Goal: Task Accomplishment & Management: Complete application form

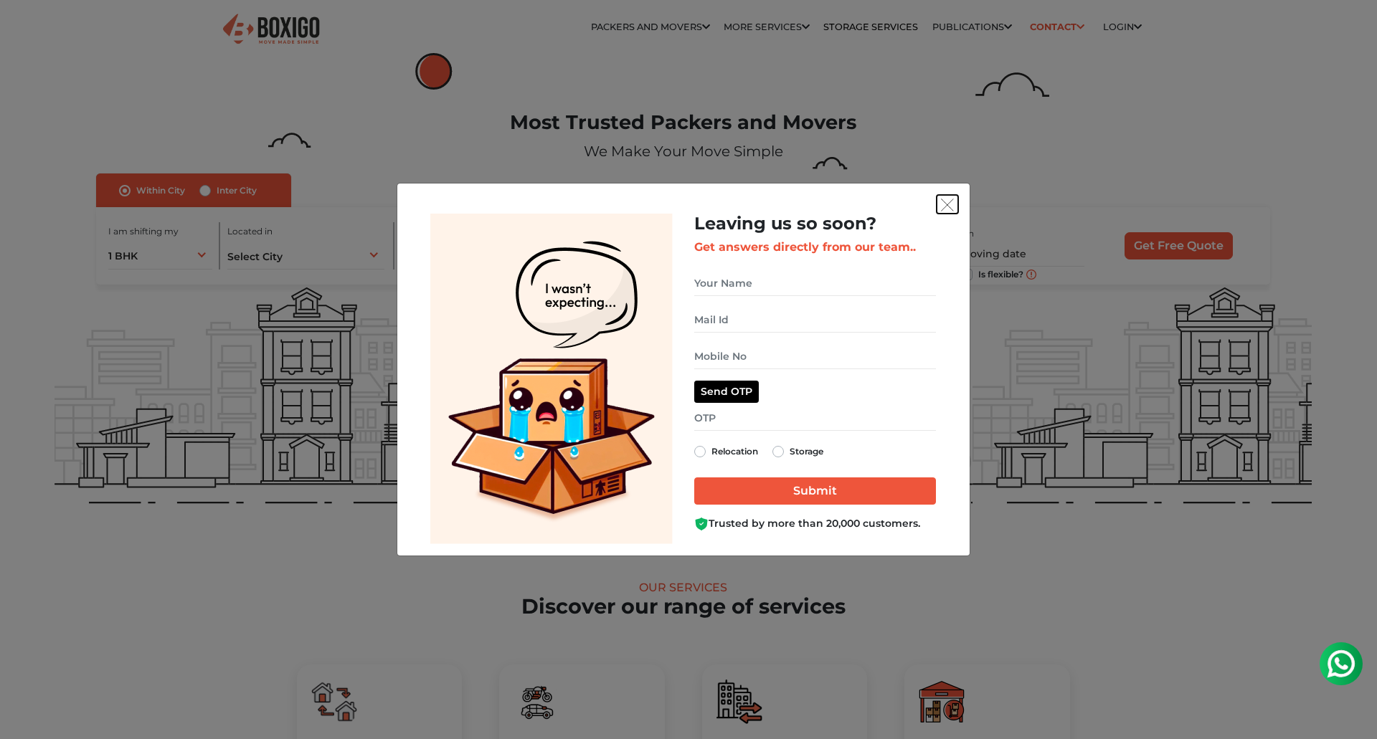
click at [947, 204] on img "get free quote dialog" at bounding box center [947, 205] width 13 height 13
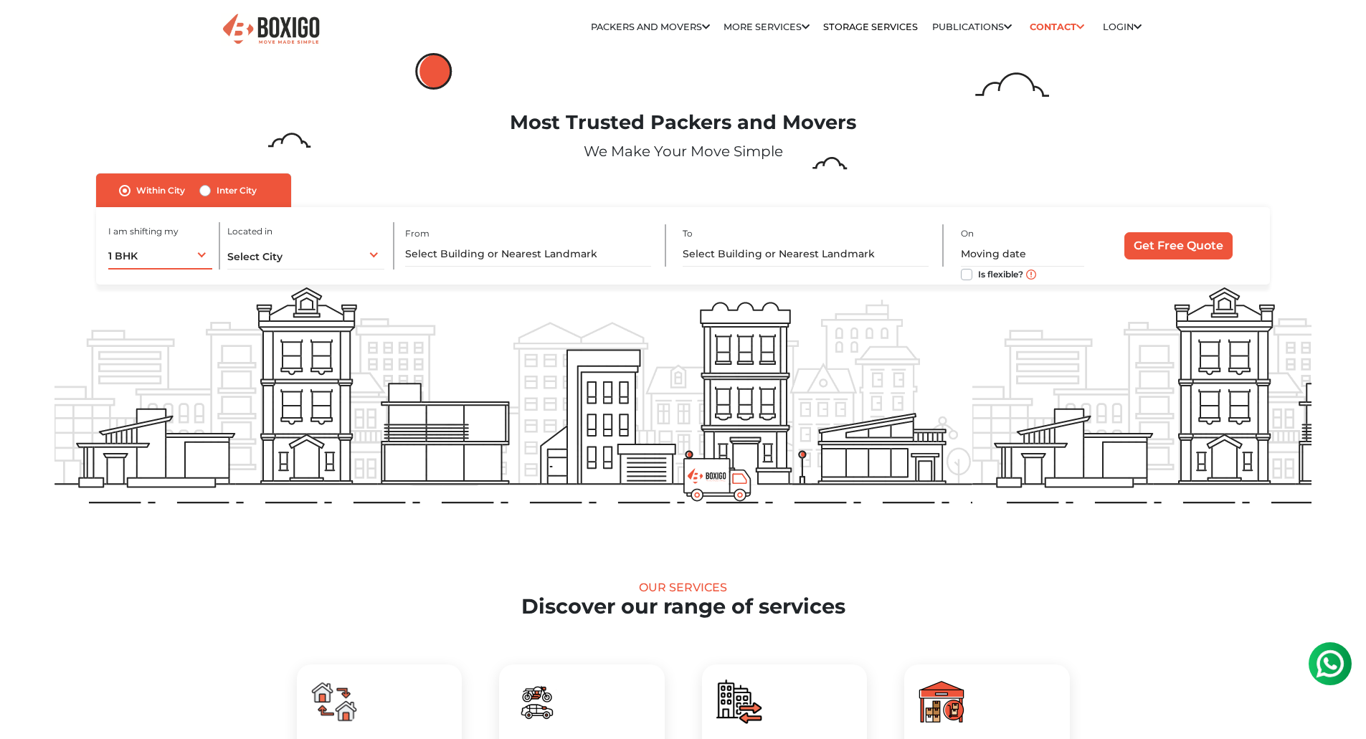
click at [188, 257] on div "1 BHK 1 BHK 2 BHK 3 BHK 3 + BHK FEW ITEMS" at bounding box center [160, 254] width 105 height 30
click at [168, 396] on li "FEW ITEMS" at bounding box center [205, 400] width 195 height 29
click at [275, 256] on span "Select City" at bounding box center [254, 256] width 55 height 13
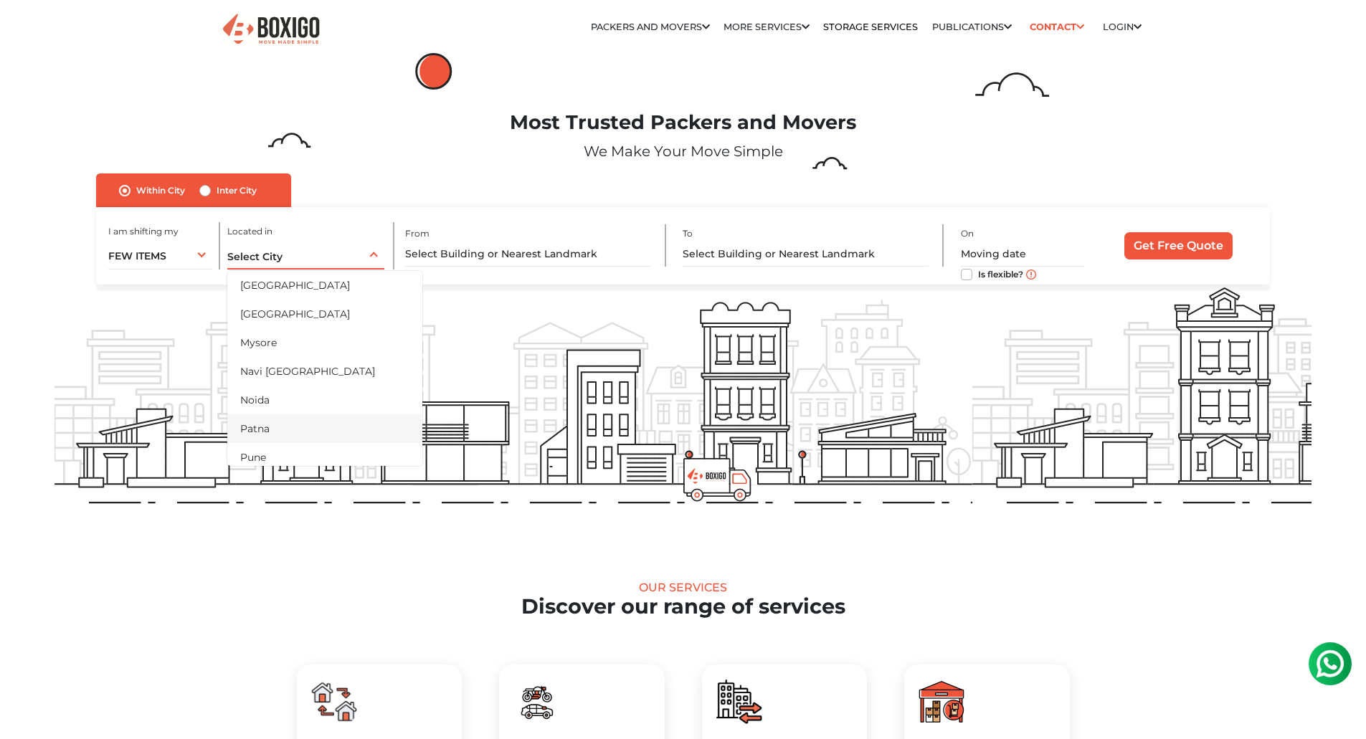
scroll to position [645, 0]
click at [265, 394] on li "Pune" at bounding box center [324, 385] width 195 height 29
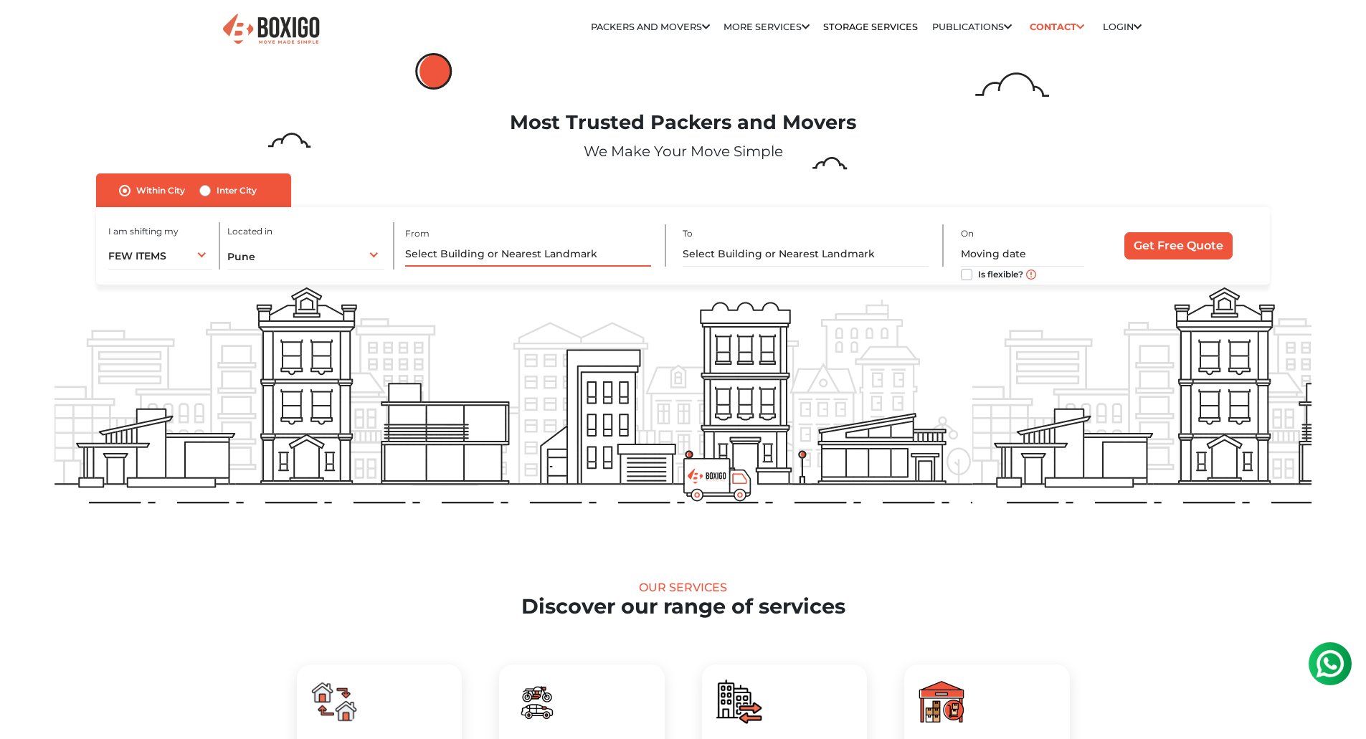
click at [500, 249] on input "text" at bounding box center [528, 254] width 246 height 25
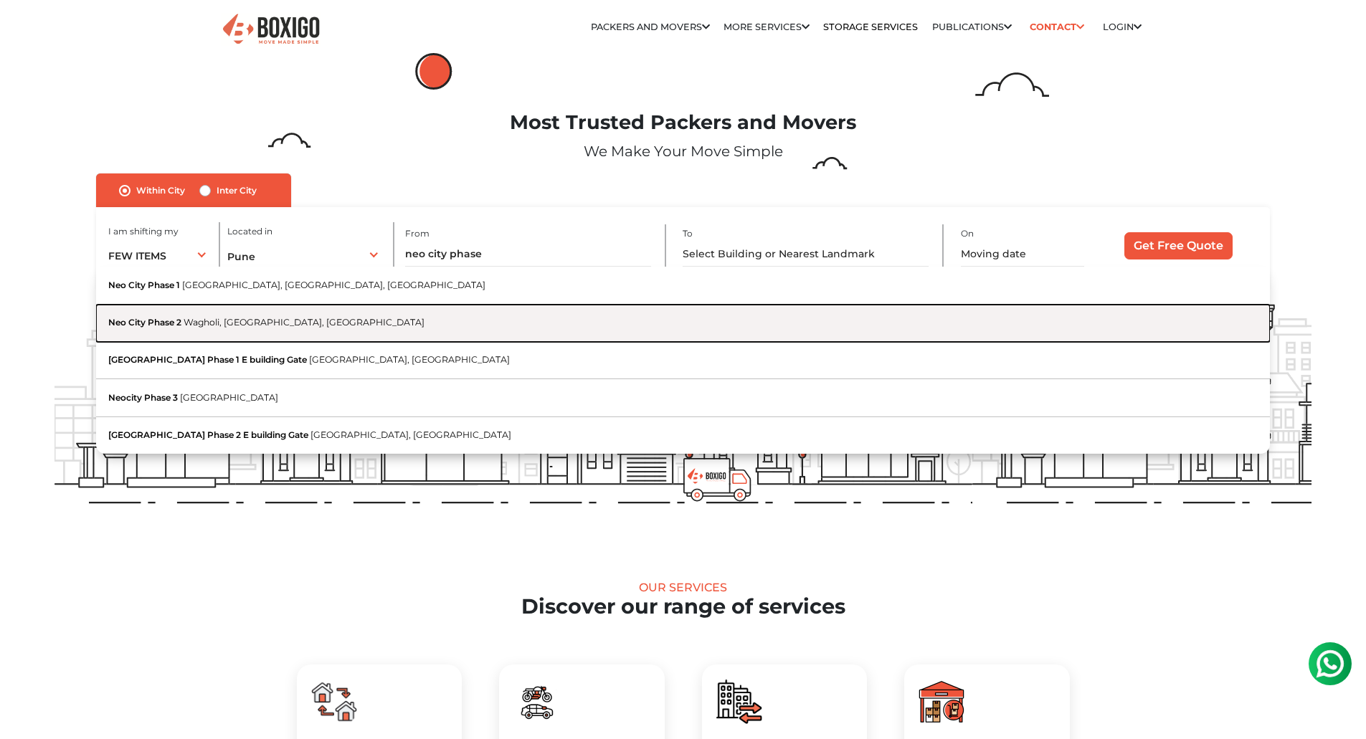
click at [267, 320] on span "Wagholi, [GEOGRAPHIC_DATA], [GEOGRAPHIC_DATA]" at bounding box center [304, 322] width 241 height 11
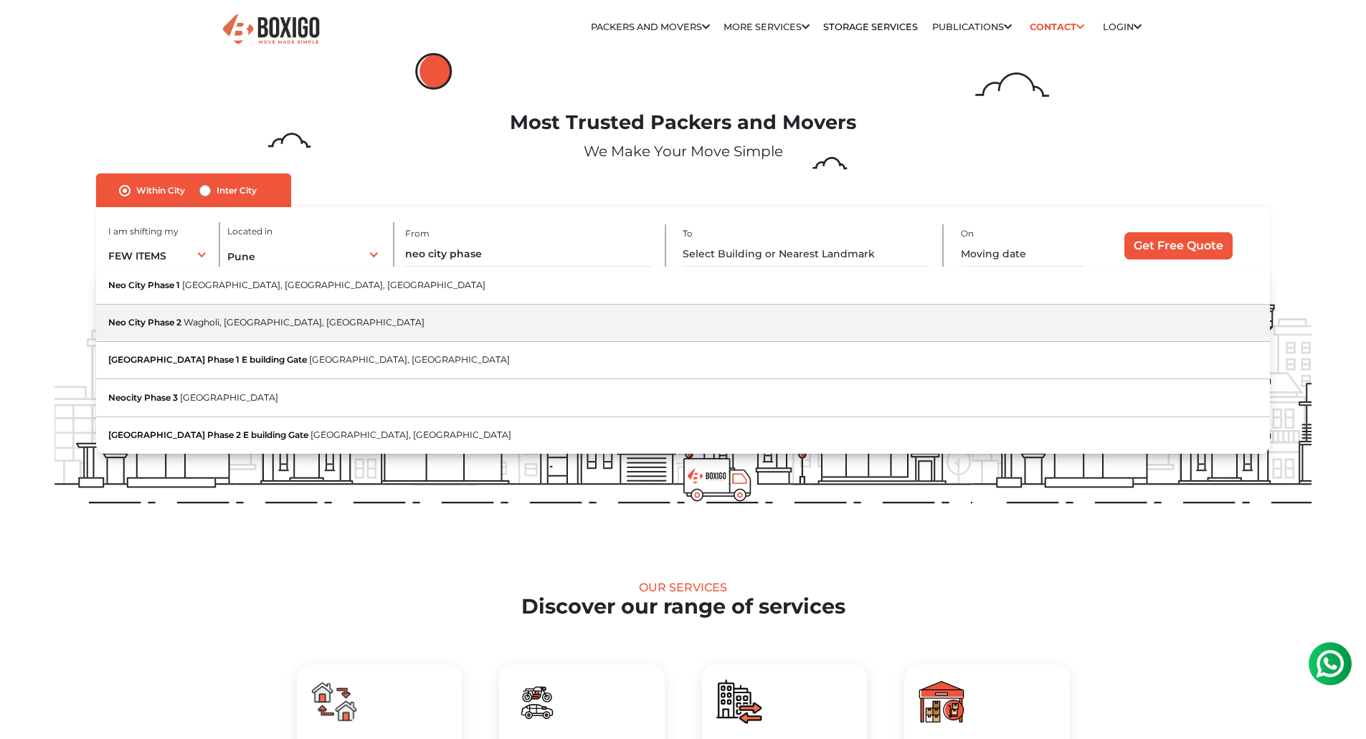
type input "[GEOGRAPHIC_DATA], [GEOGRAPHIC_DATA], [GEOGRAPHIC_DATA]"
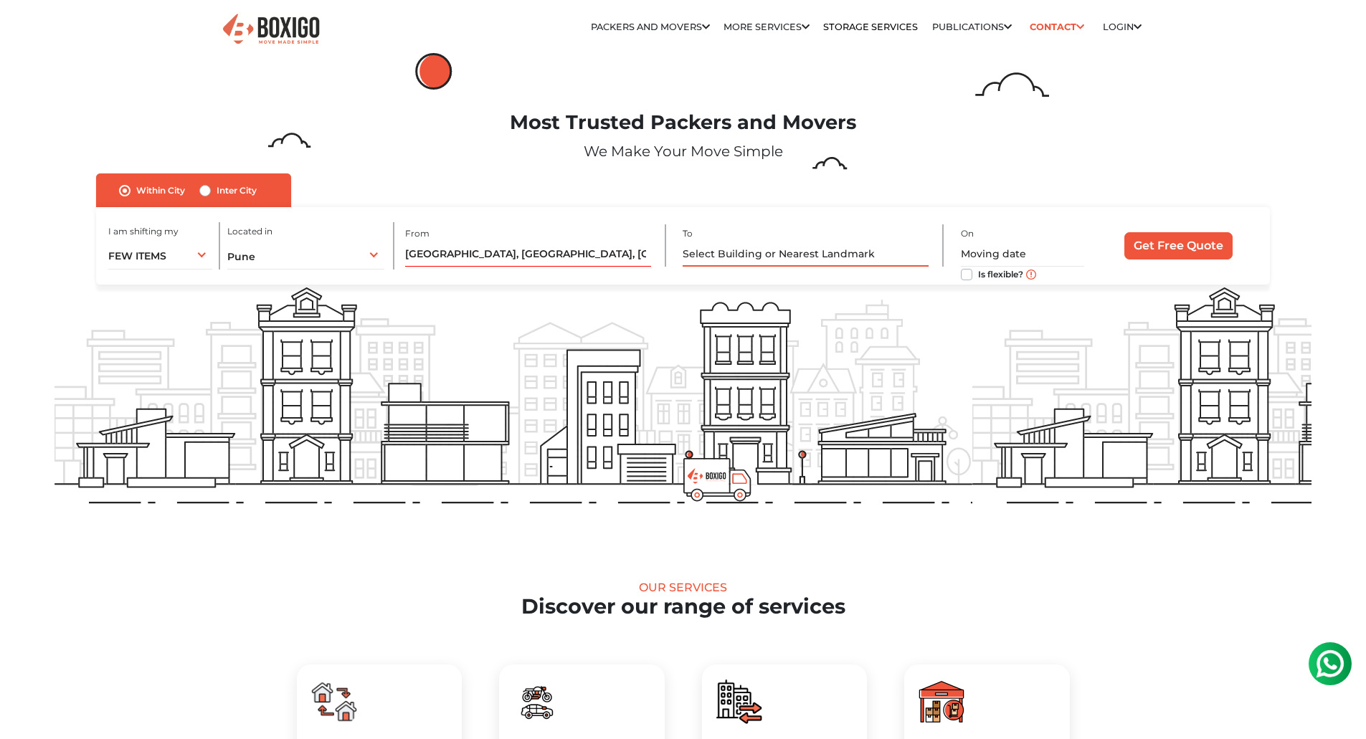
click at [704, 257] on input "text" at bounding box center [806, 254] width 246 height 25
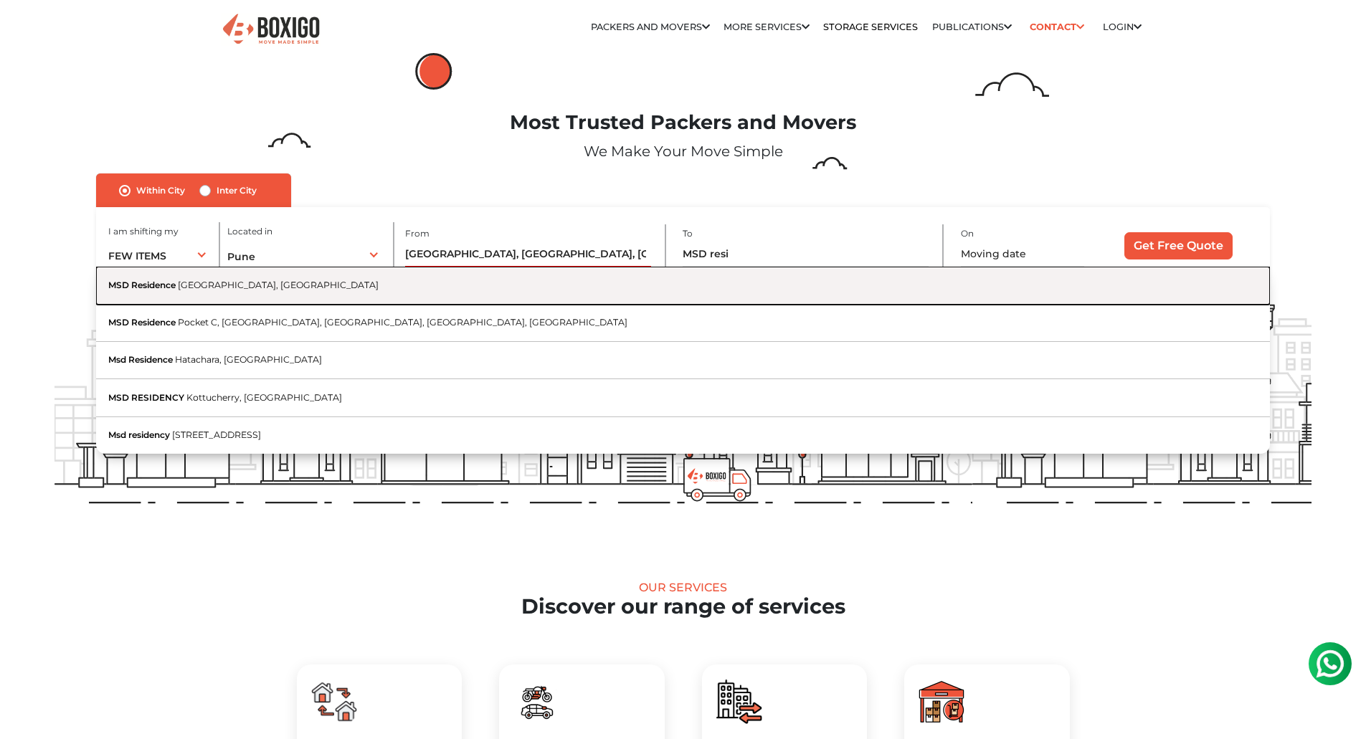
click at [203, 285] on span "[GEOGRAPHIC_DATA], [GEOGRAPHIC_DATA]" at bounding box center [278, 285] width 201 height 11
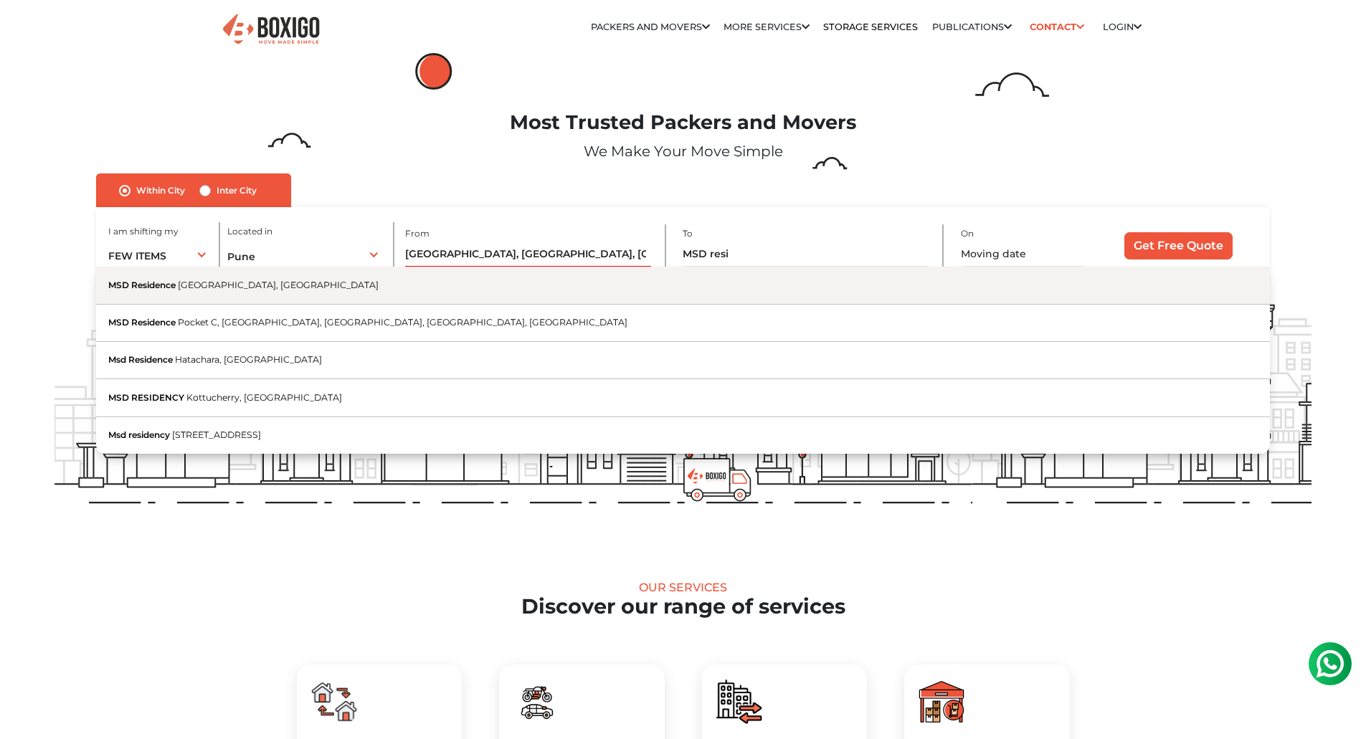
type input "MSD Residence, [GEOGRAPHIC_DATA], [GEOGRAPHIC_DATA]"
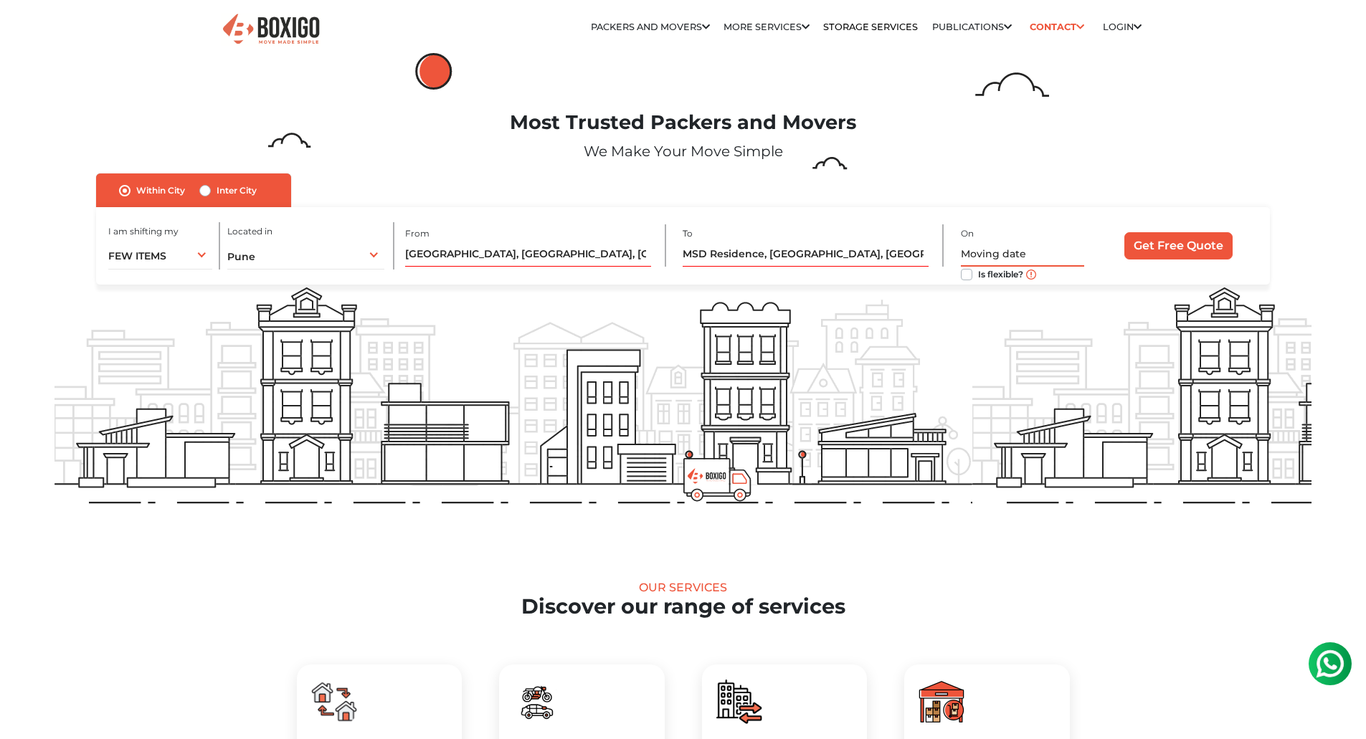
click at [1009, 256] on input "text" at bounding box center [1022, 254] width 123 height 25
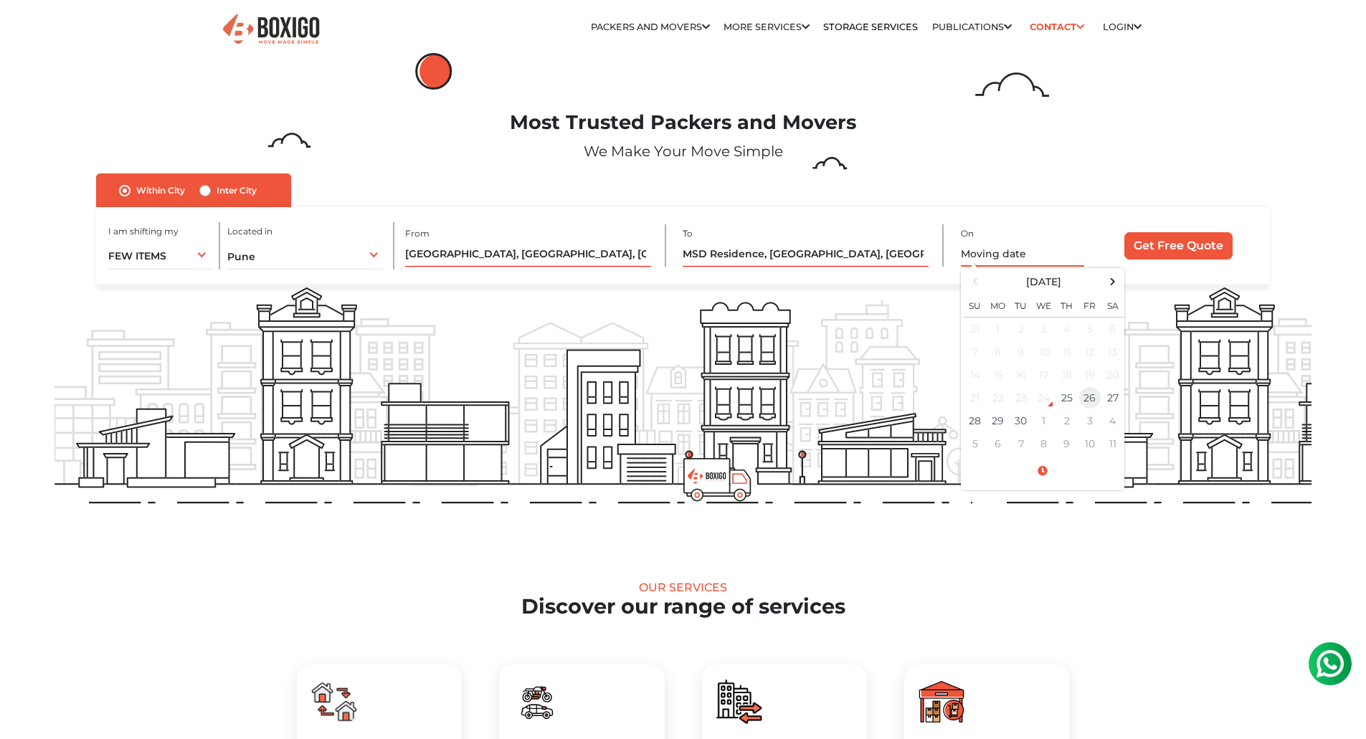
click at [1096, 403] on td "26" at bounding box center [1089, 397] width 23 height 23
type input "[DATE] 12:00 AM"
click at [1146, 247] on input "Get Free Quote" at bounding box center [1178, 245] width 108 height 27
